Goal: Book appointment/travel/reservation

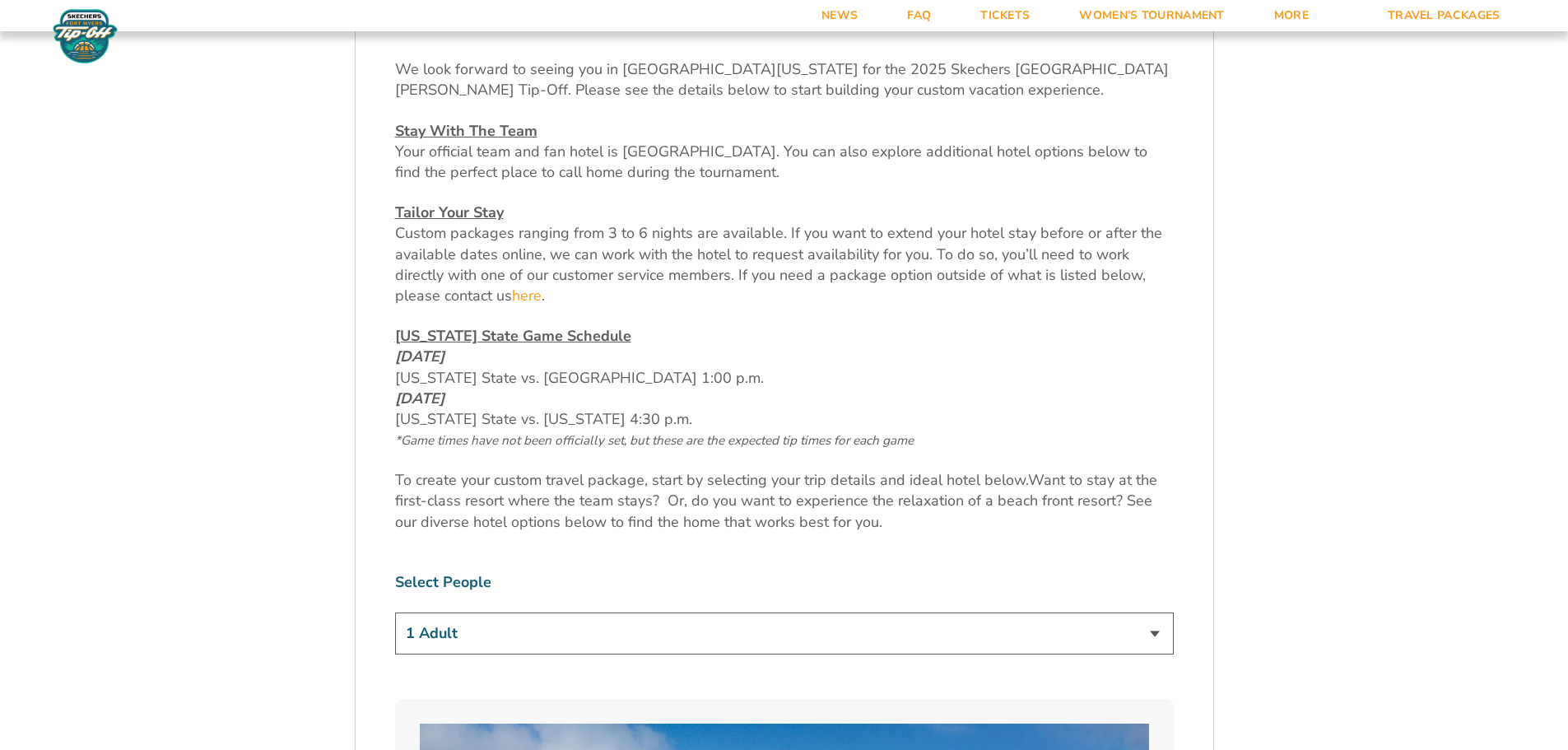
scroll to position [906, 0]
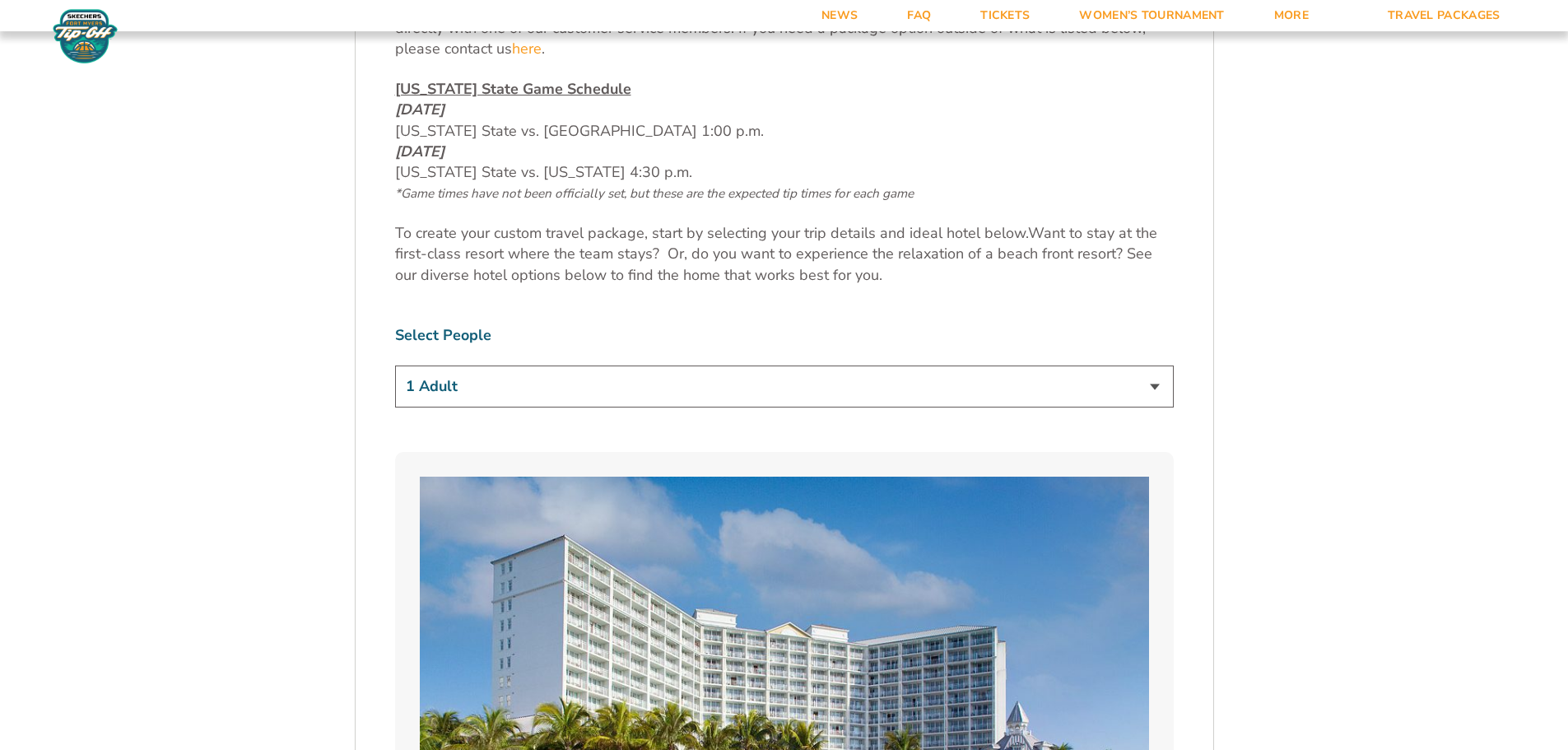
click at [1148, 398] on select "1 Adult 2 Adults 3 Adults 4 Adults 2 Adults + 1 Child 2 Adults + 2 Children 2 A…" at bounding box center [784, 386] width 779 height 42
select select "2 Adults"
click at [395, 365] on select "1 Adult 2 Adults 3 Adults 4 Adults 2 Adults + 1 Child 2 Adults + 2 Children 2 A…" at bounding box center [784, 386] width 779 height 42
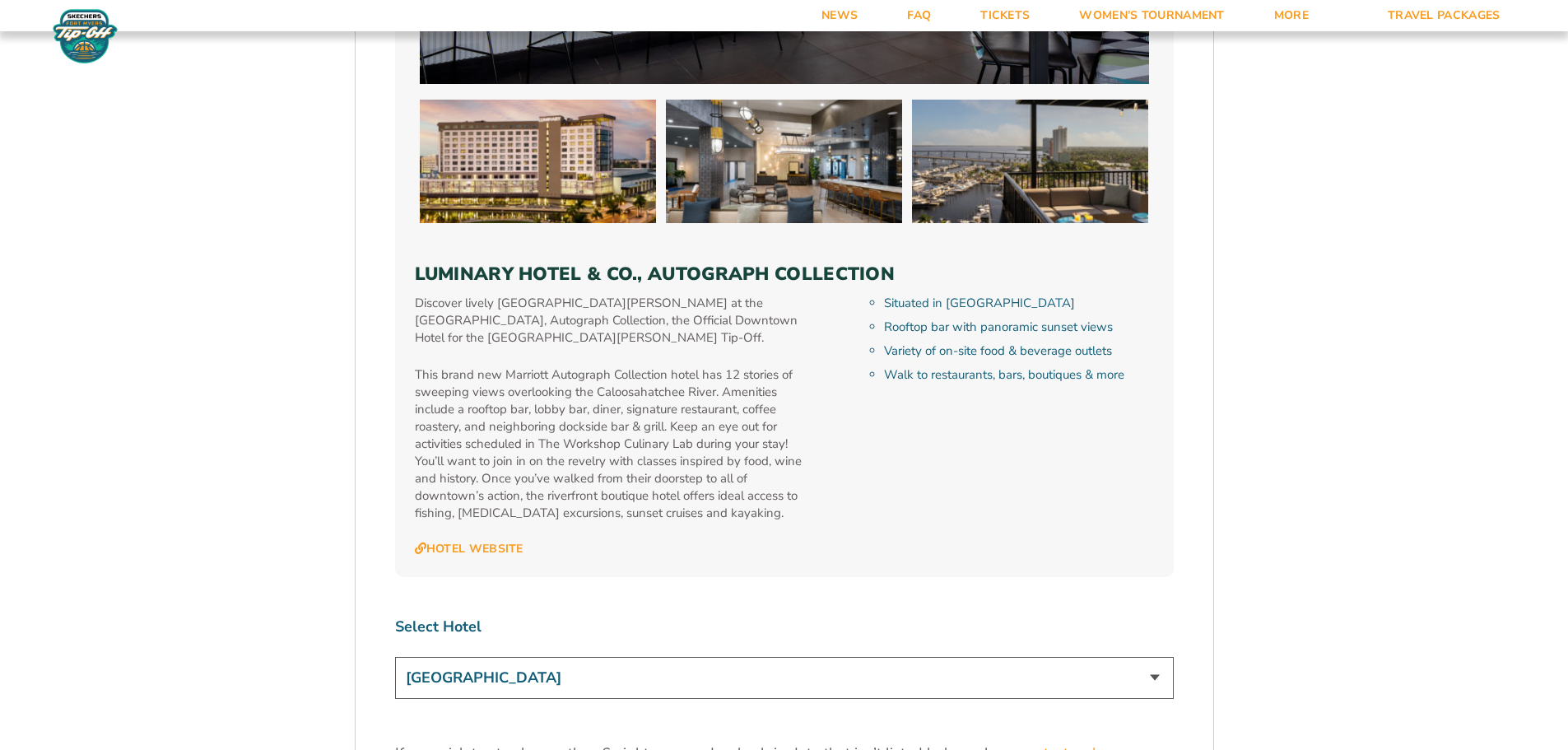
scroll to position [5102, 0]
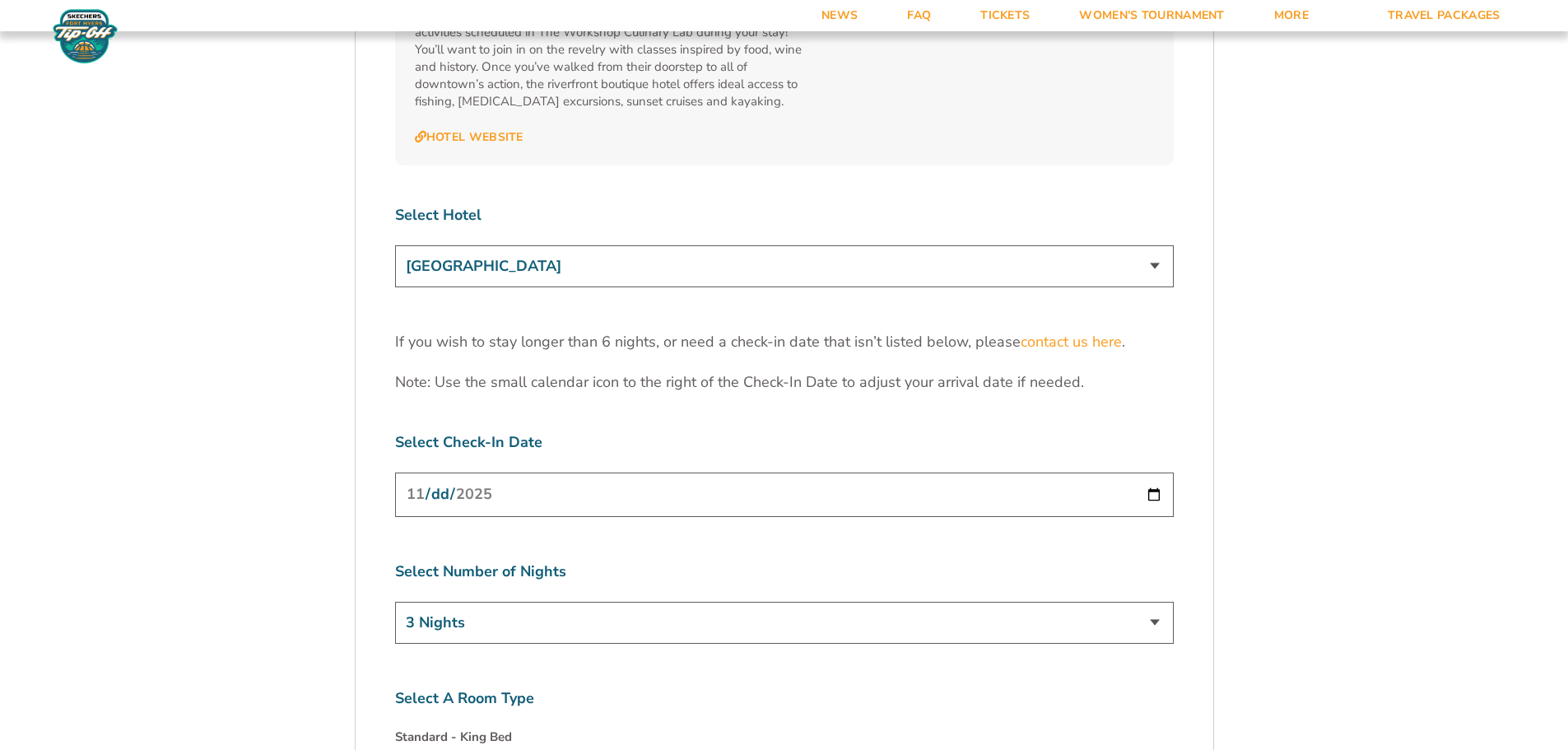
click at [778, 246] on select "[GEOGRAPHIC_DATA] [GEOGRAPHIC_DATA] [GEOGRAPHIC_DATA], Autograph Collection" at bounding box center [784, 266] width 779 height 42
select select "18478"
click at [395, 246] on select "[GEOGRAPHIC_DATA] [GEOGRAPHIC_DATA] [GEOGRAPHIC_DATA], Autograph Collection" at bounding box center [784, 266] width 779 height 42
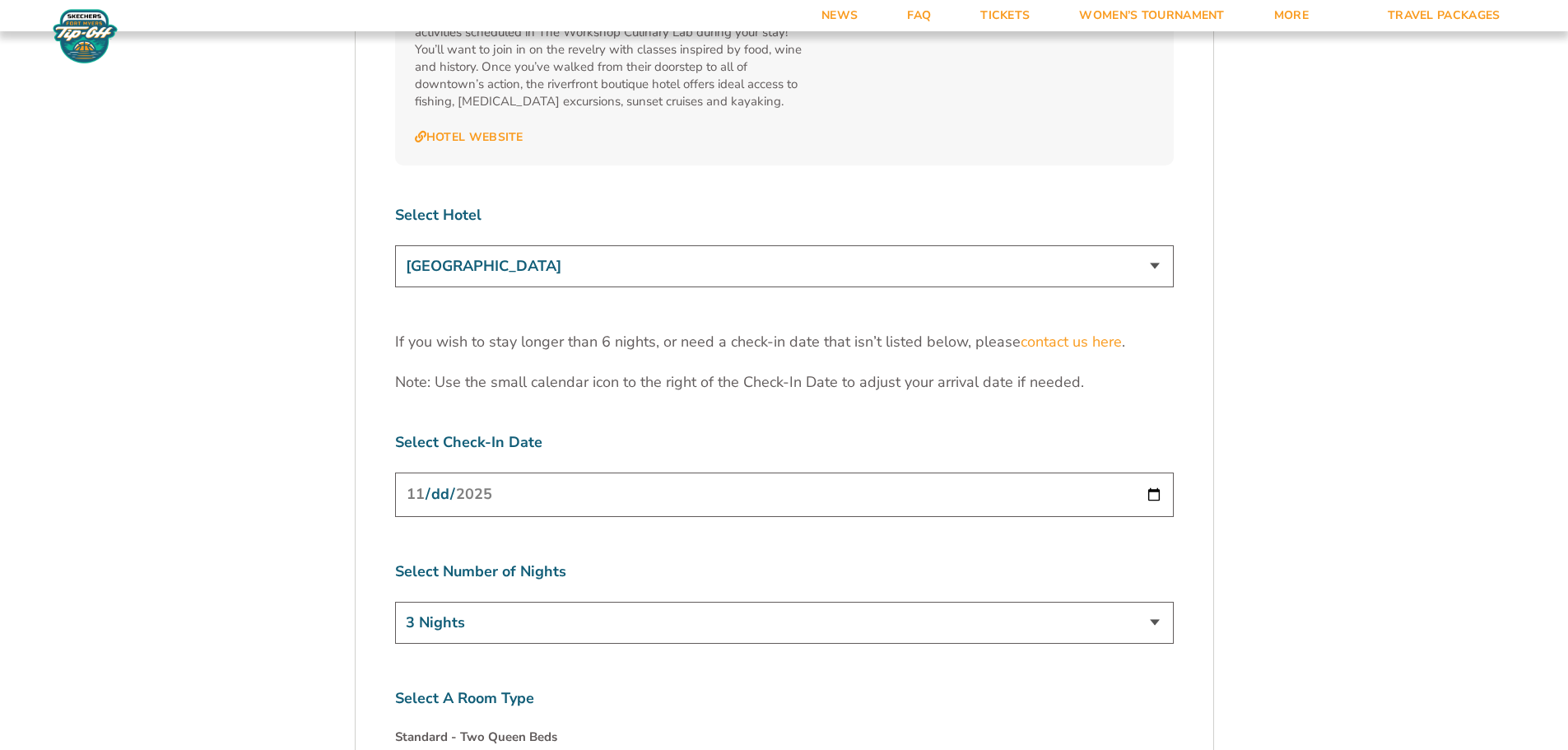
click at [736, 472] on input "[DATE]" at bounding box center [784, 494] width 779 height 43
click at [1145, 472] on input "[DATE]" at bounding box center [784, 494] width 779 height 43
click at [1157, 472] on input "[DATE]" at bounding box center [784, 494] width 779 height 43
type input "[DATE]"
click at [534, 602] on select "3 Nights 4 Nights 5 Nights 6 Nights" at bounding box center [784, 622] width 779 height 42
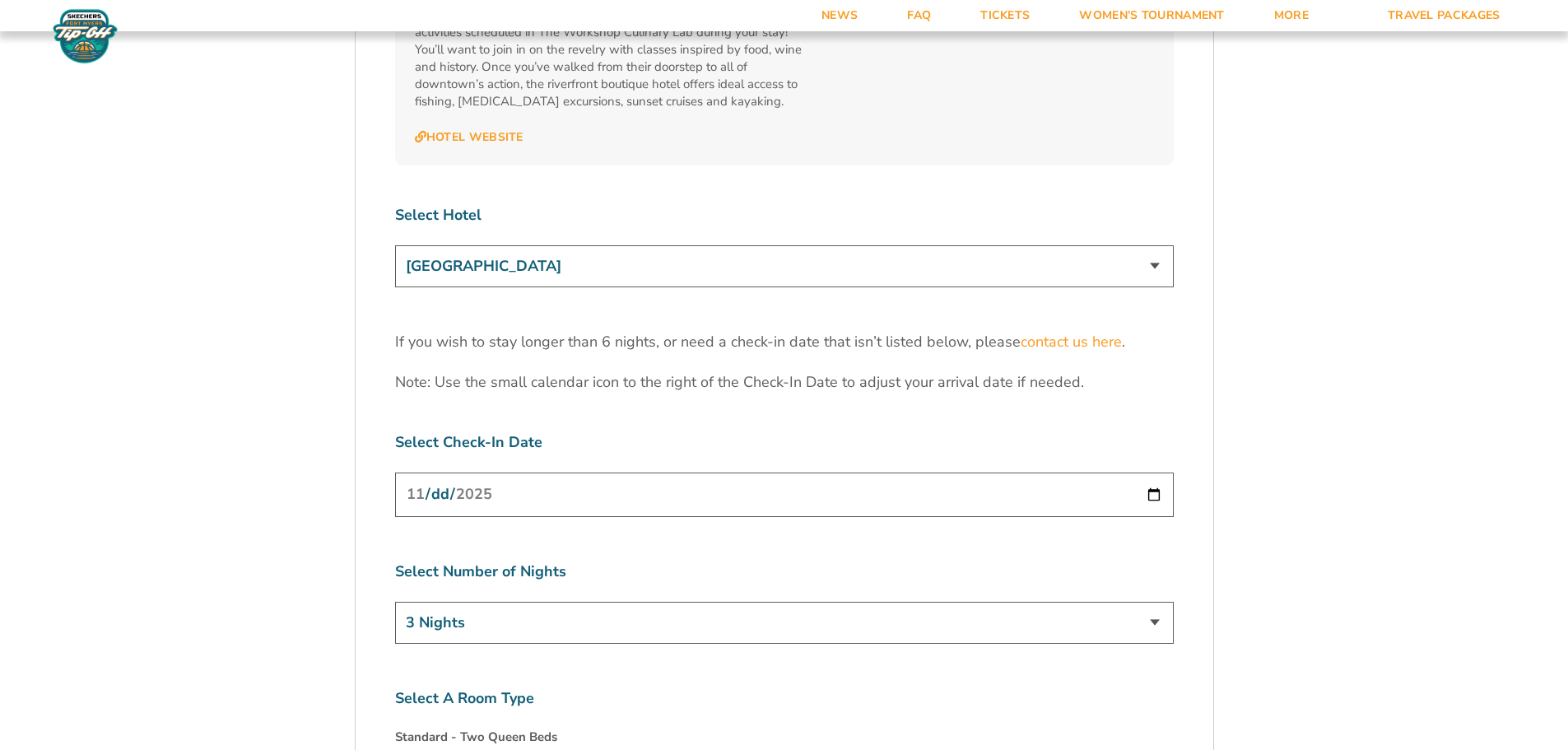
click at [395, 602] on select "3 Nights 4 Nights 5 Nights 6 Nights" at bounding box center [784, 622] width 779 height 42
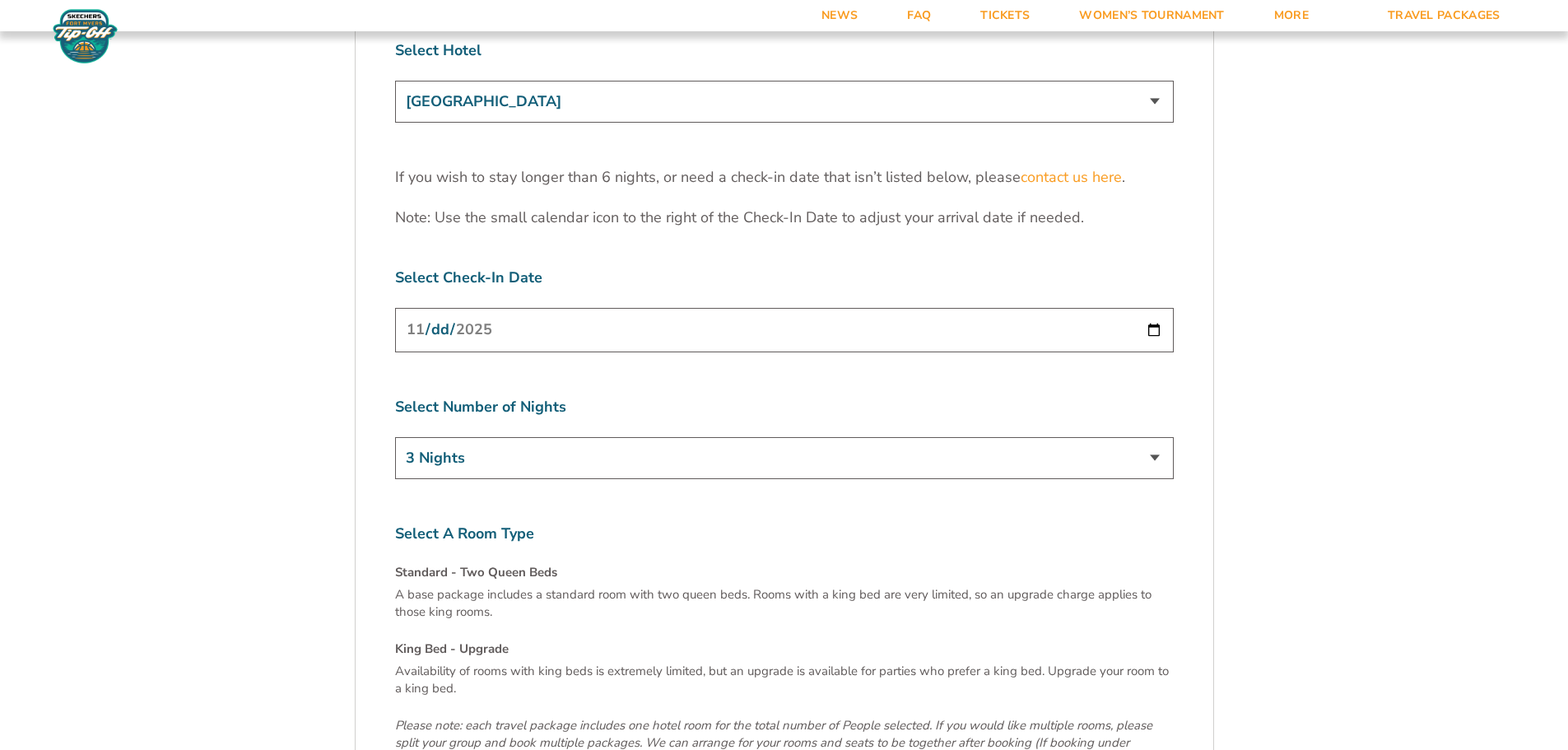
click at [466, 564] on h4 "Standard - Two Queen Beds" at bounding box center [784, 572] width 779 height 17
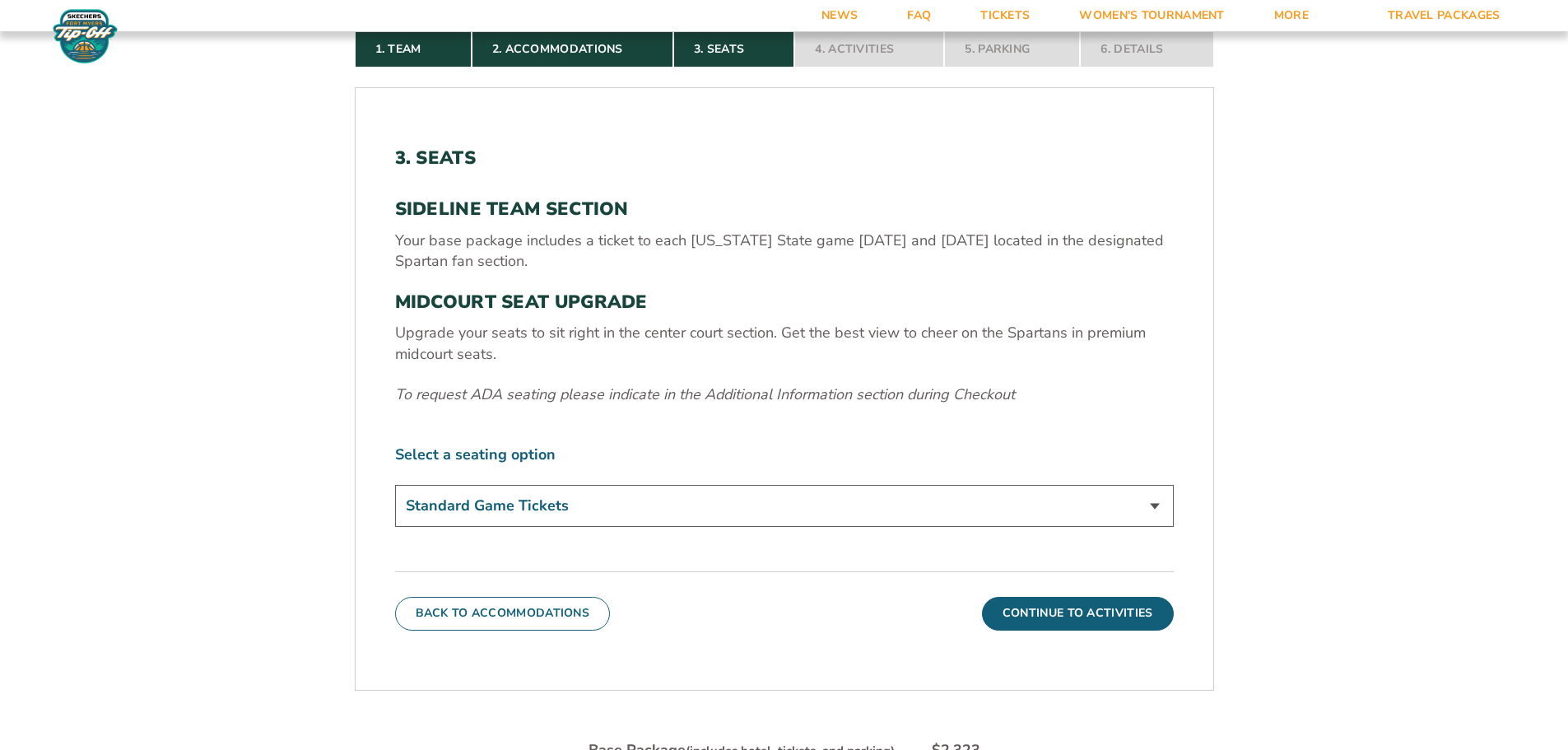
scroll to position [602, 0]
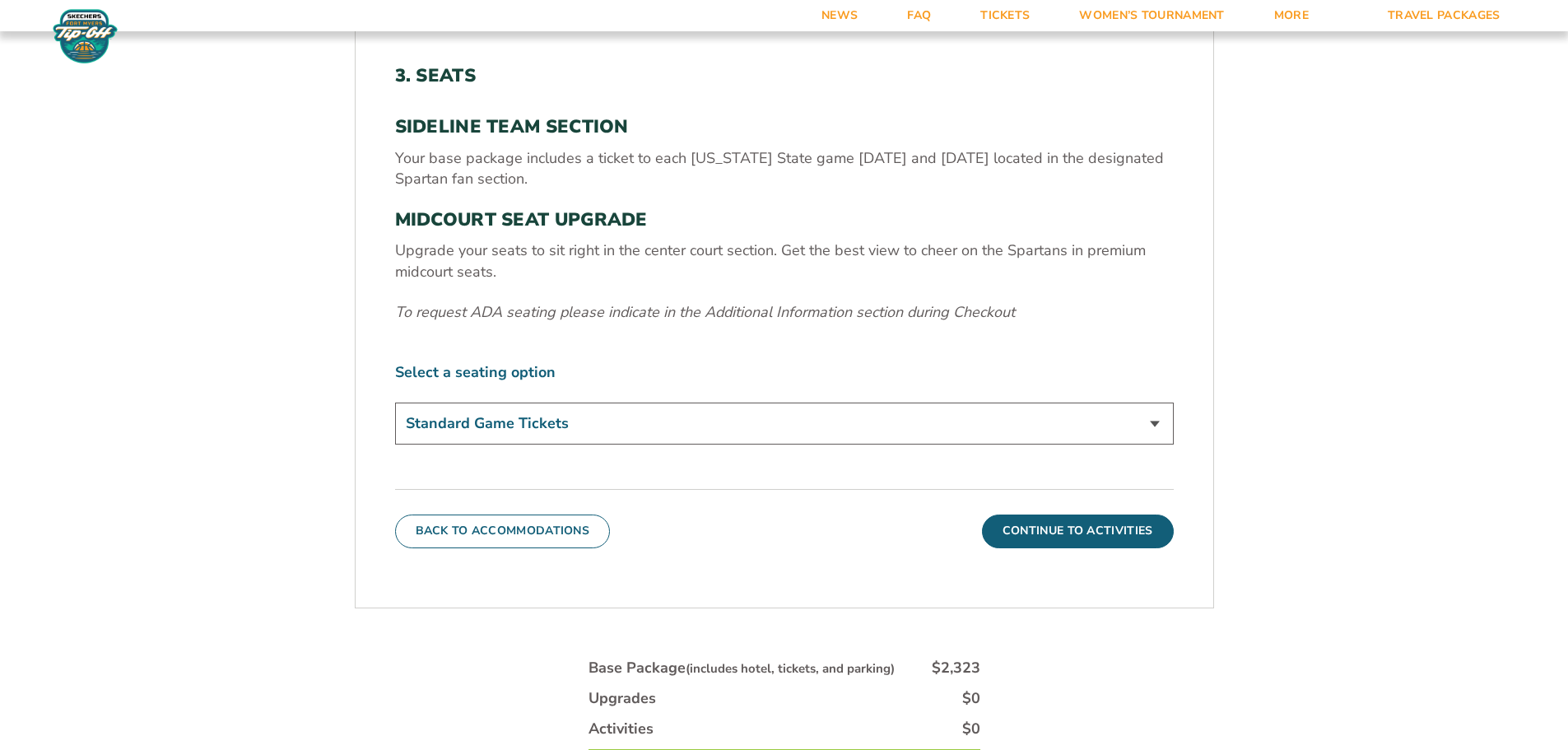
click at [984, 435] on select "Standard Game Tickets Midcourt Seat Upgrade (+$140 per person)" at bounding box center [784, 423] width 779 height 42
drag, startPoint x: 1003, startPoint y: 333, endPoint x: 1023, endPoint y: 386, distance: 56.6
click at [1004, 331] on div "3. Seats SIDELINE TEAM SECTION Your base package includes a ticket to each [US_…" at bounding box center [784, 256] width 779 height 384
click at [1103, 539] on button "Continue To Activities" at bounding box center [1078, 531] width 192 height 33
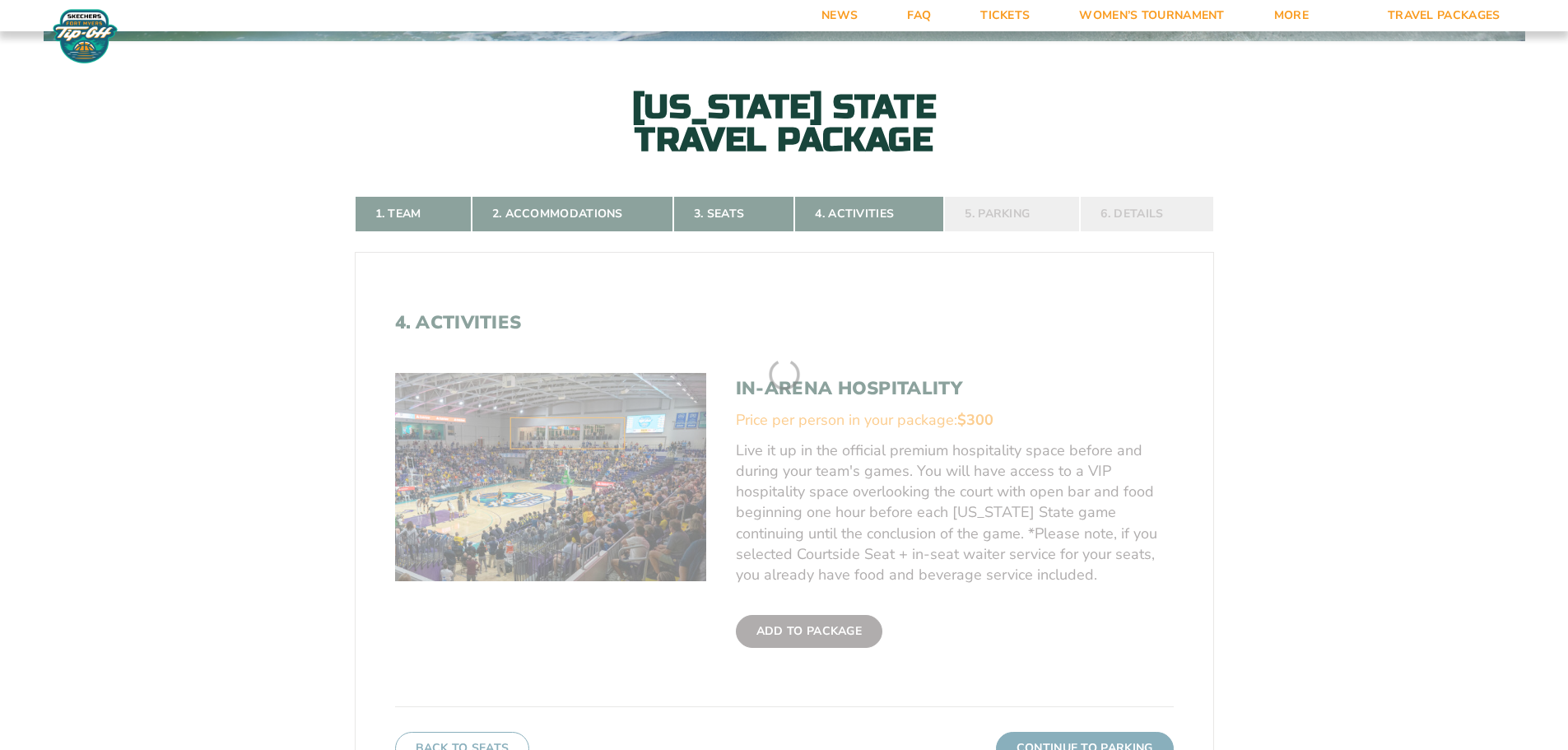
scroll to position [437, 0]
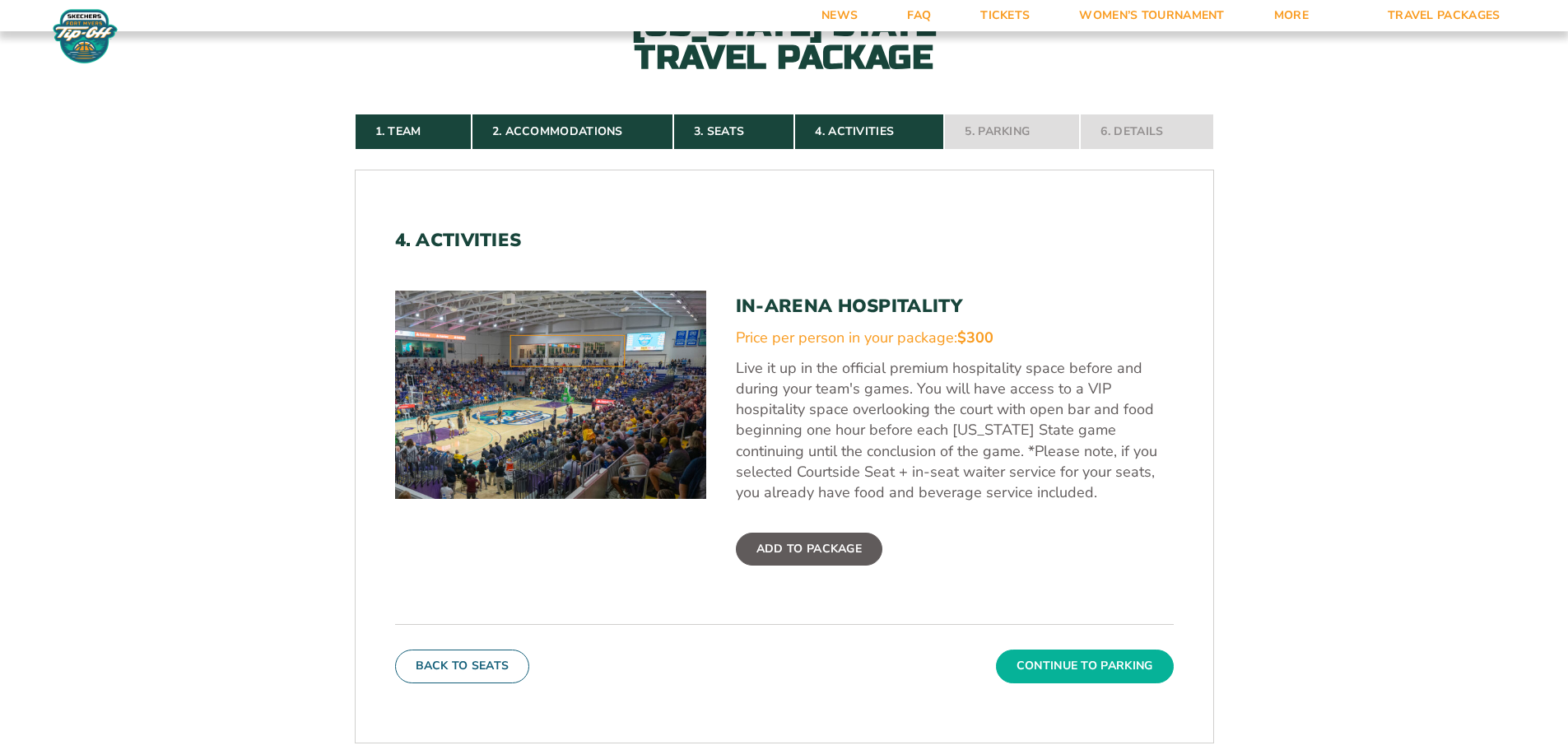
click at [1112, 662] on button "Continue To Parking" at bounding box center [1085, 665] width 178 height 33
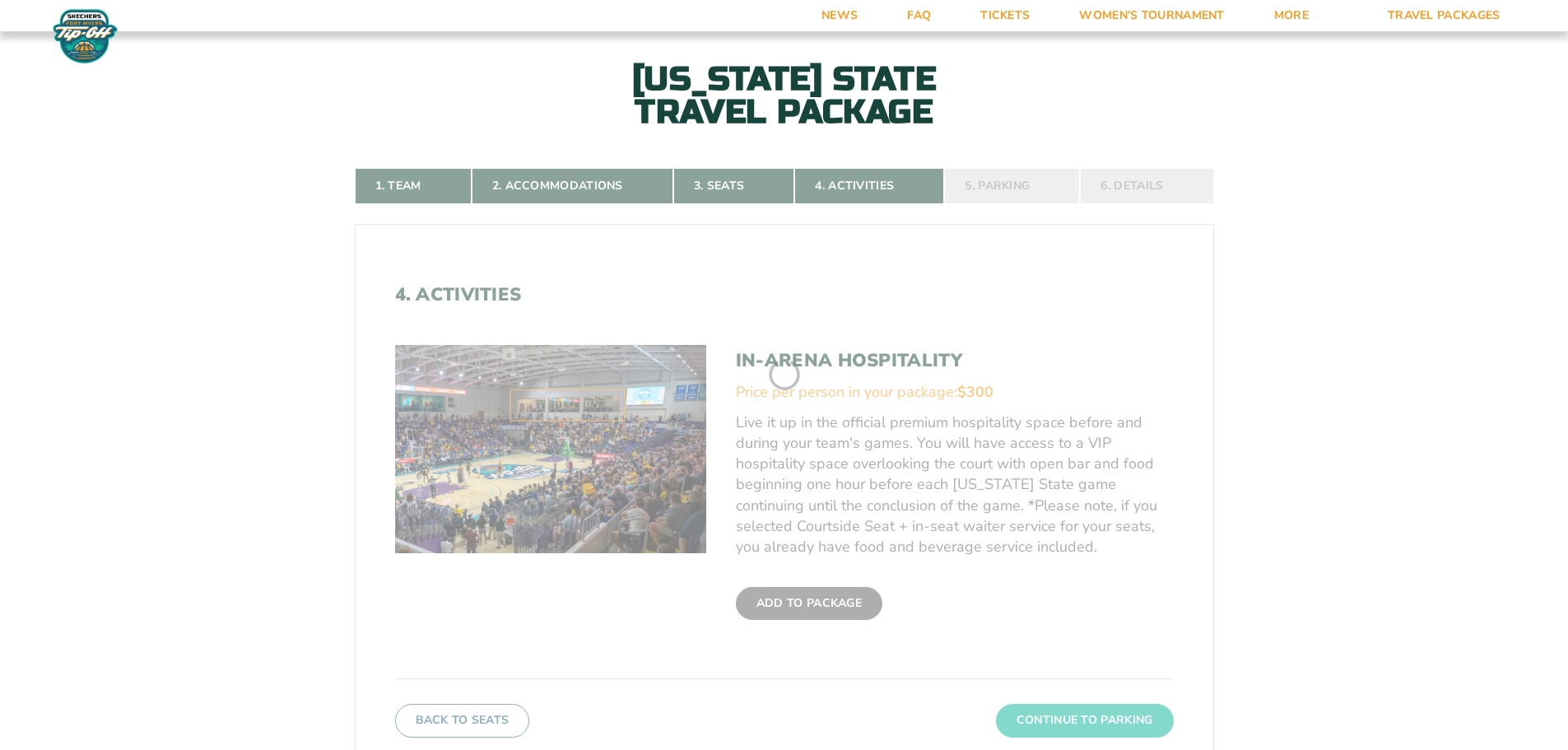
scroll to position [354, 0]
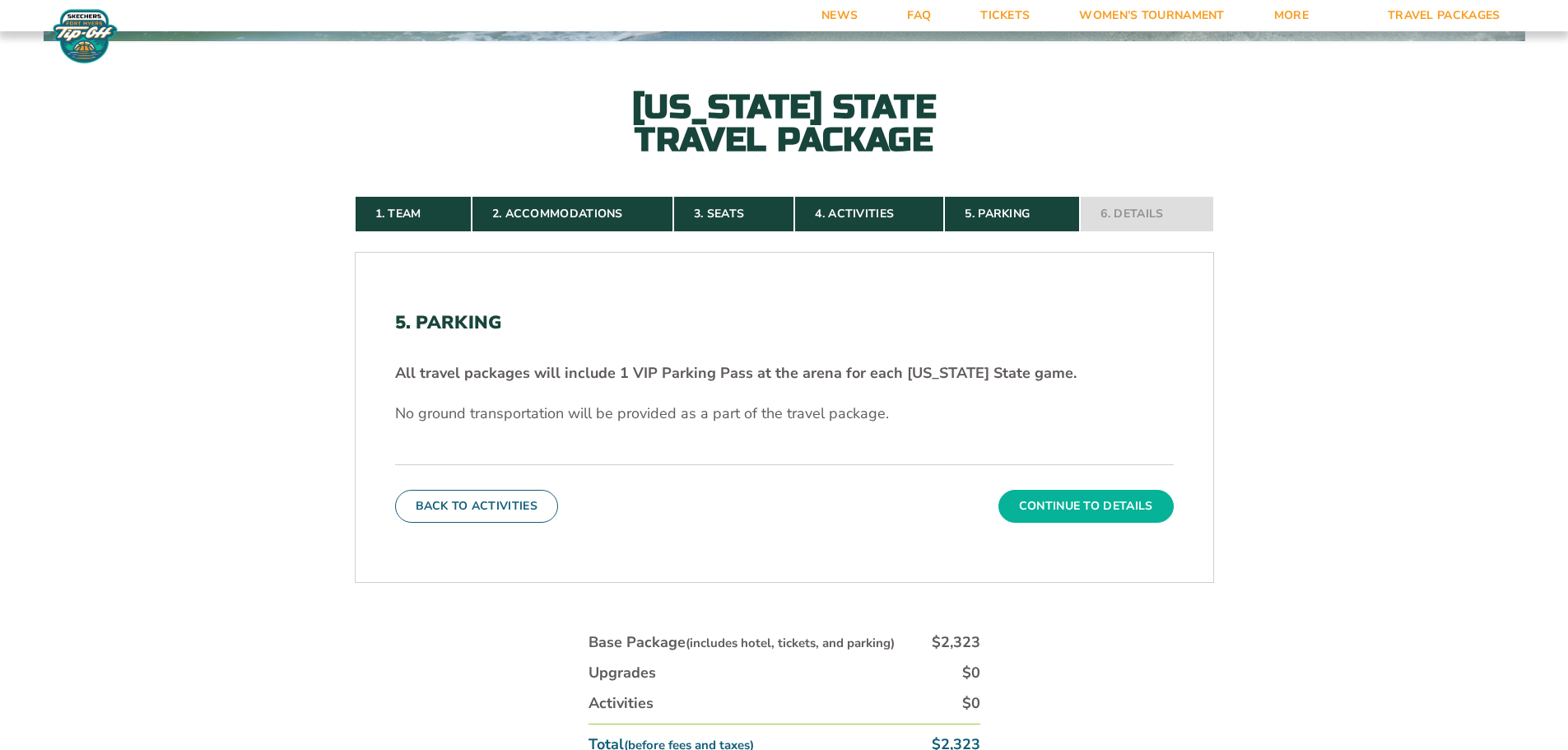
click at [1080, 512] on button "Continue To Details" at bounding box center [1086, 505] width 175 height 33
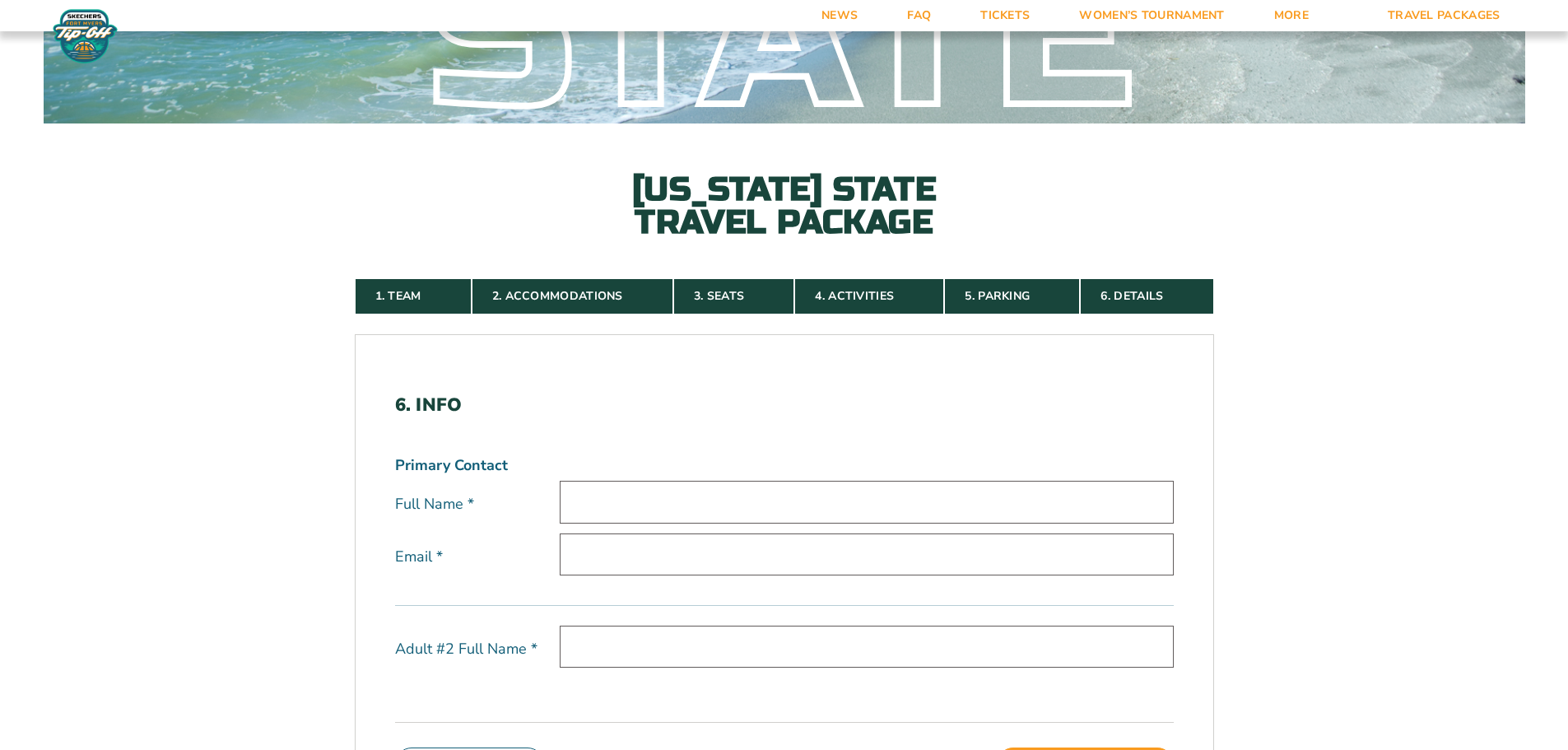
scroll to position [0, 0]
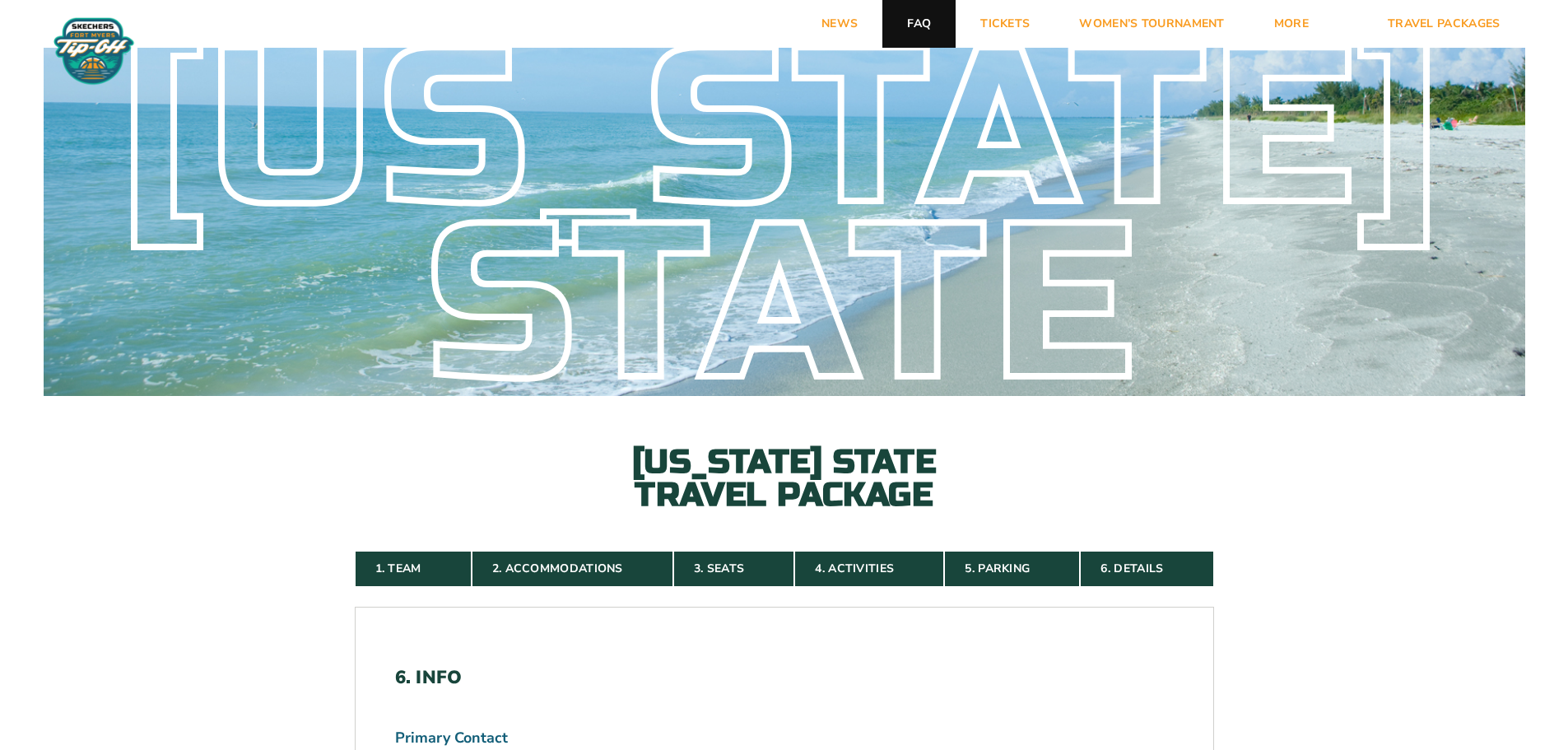
click at [907, 24] on link "FAQ" at bounding box center [918, 23] width 73 height 48
